Goal: Information Seeking & Learning: Find specific fact

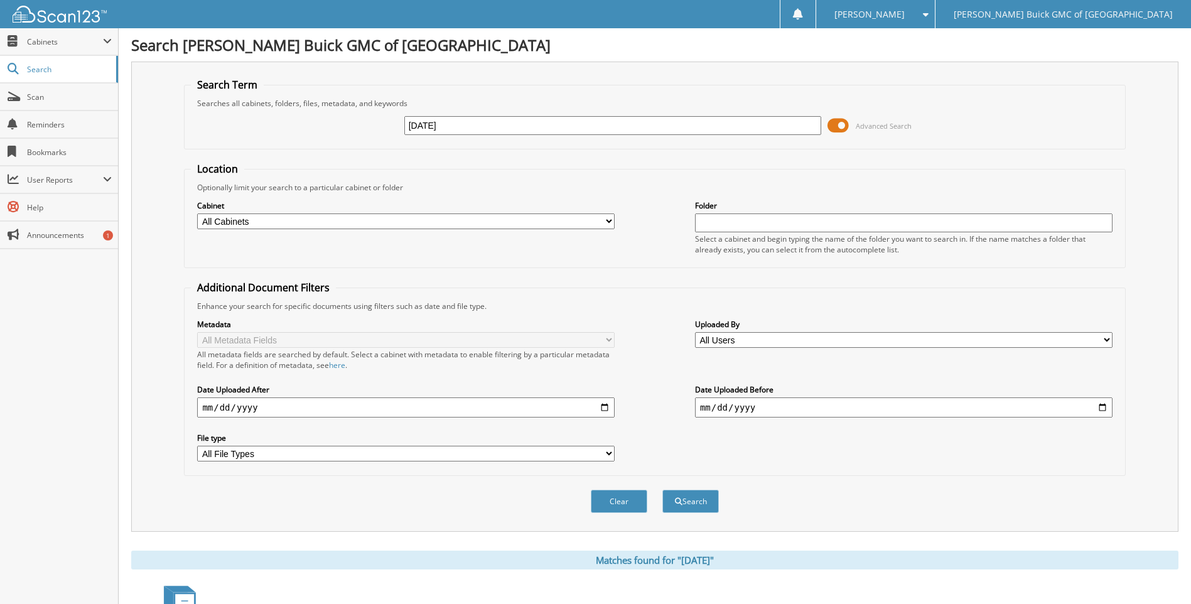
click at [499, 129] on input "[DATE]" at bounding box center [613, 125] width 418 height 19
type input "[DATE]"
click at [662, 490] on button "Search" at bounding box center [690, 501] width 57 height 23
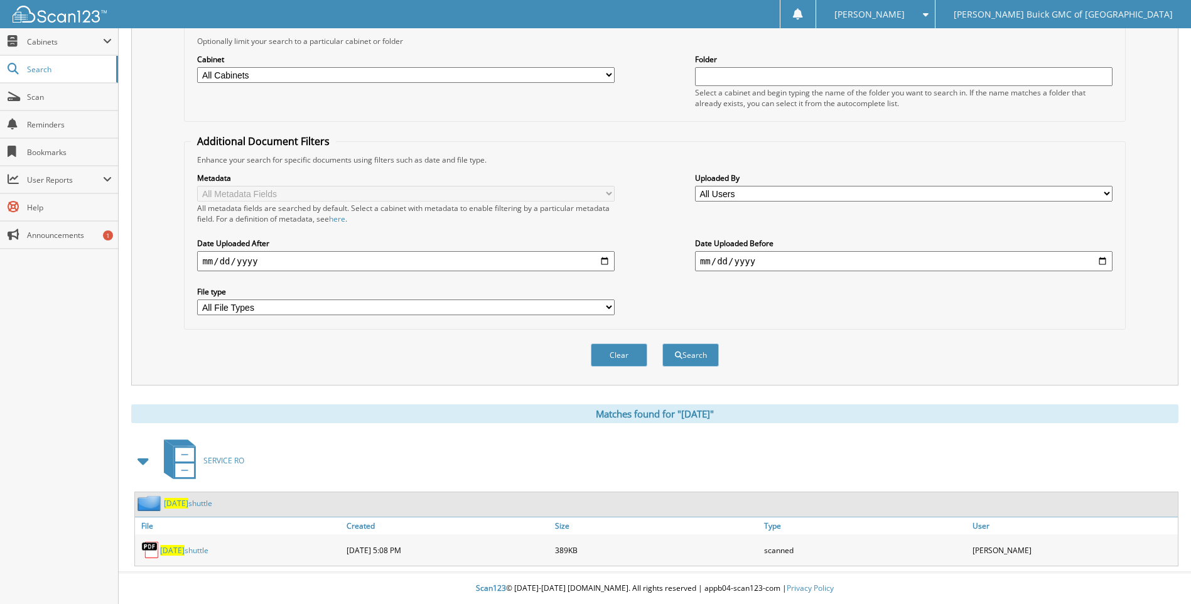
click at [183, 549] on span "[DATE]" at bounding box center [172, 550] width 24 height 11
